Goal: Navigation & Orientation: Find specific page/section

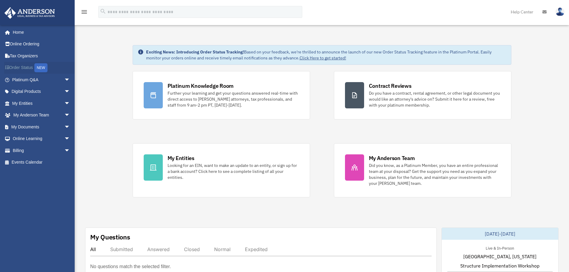
click at [24, 67] on link "Order Status NEW" at bounding box center [41, 68] width 75 height 12
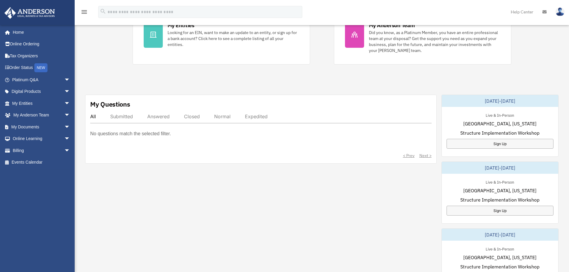
scroll to position [149, 0]
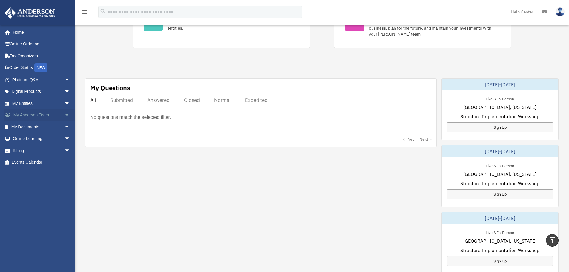
click at [32, 114] on link "My Anderson Team arrow_drop_down" at bounding box center [41, 115] width 75 height 12
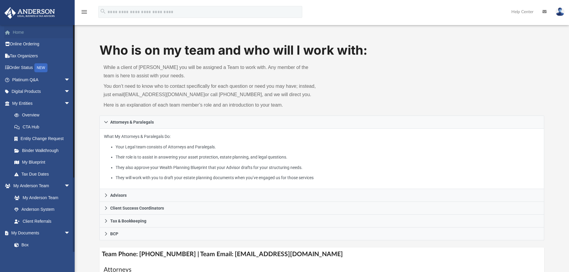
click at [19, 32] on link "Home" at bounding box center [41, 32] width 75 height 12
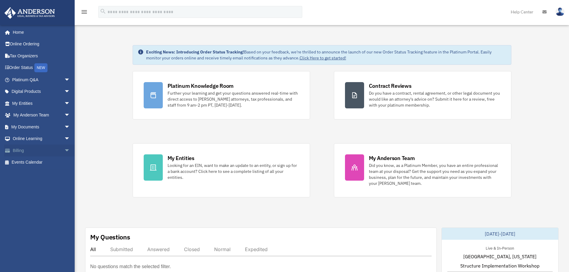
click at [64, 149] on span "arrow_drop_down" at bounding box center [70, 151] width 12 height 12
click at [64, 102] on span "arrow_drop_down" at bounding box center [70, 103] width 12 height 12
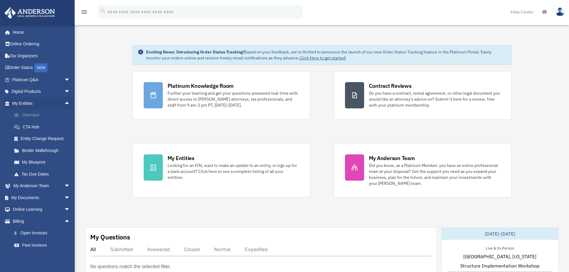
click at [31, 114] on link "Overview" at bounding box center [43, 115] width 71 height 12
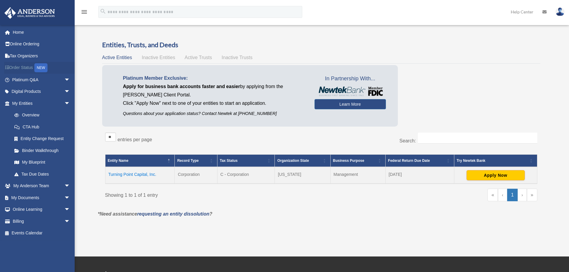
click at [17, 69] on link "Order Status NEW" at bounding box center [41, 68] width 75 height 12
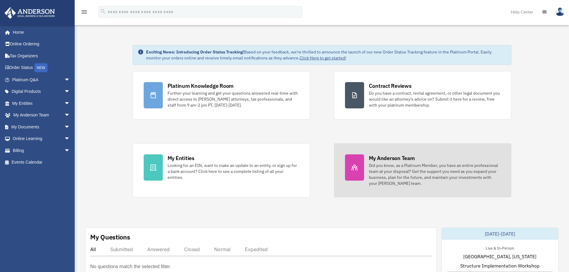
click at [400, 172] on div "Did you know, as a Platinum Member, you have an entire professional team at you…" at bounding box center [434, 174] width 131 height 24
